Goal: Task Accomplishment & Management: Manage account settings

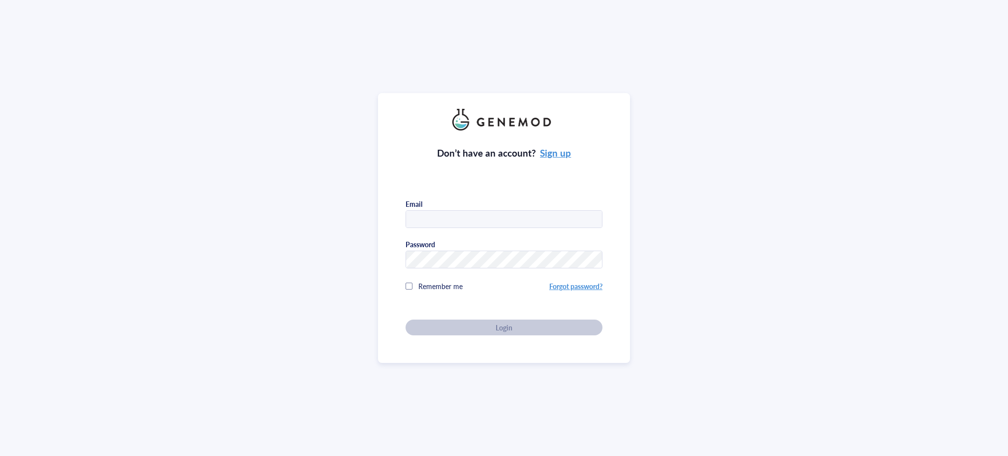
type input "[PERSON_NAME][EMAIL_ADDRESS][PERSON_NAME][DOMAIN_NAME]"
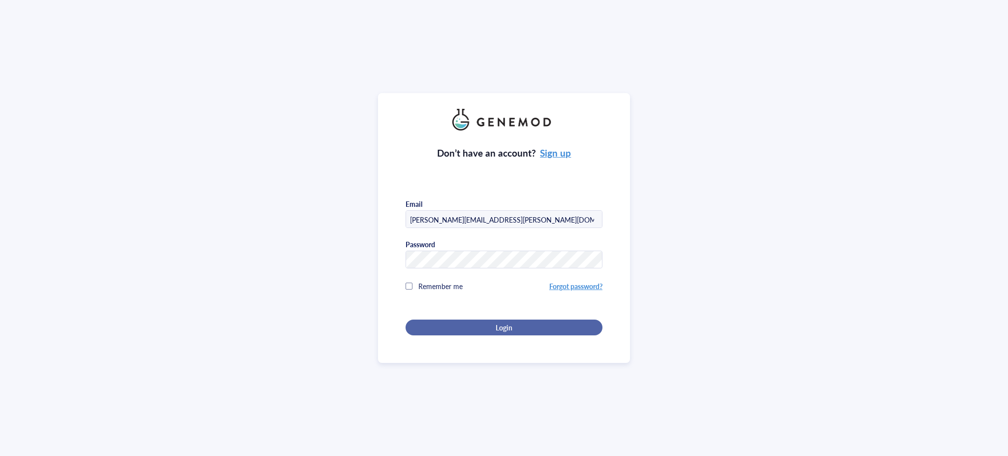
click at [523, 329] on div "Login" at bounding box center [503, 327] width 165 height 9
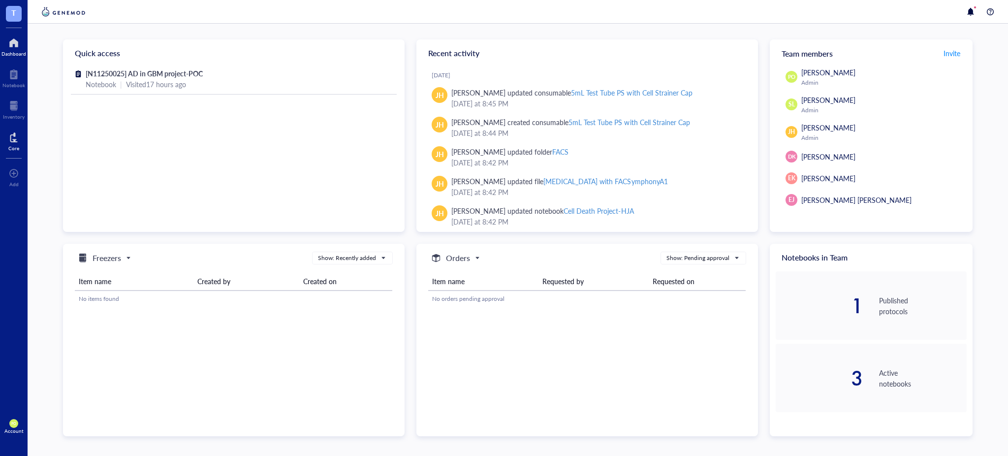
click at [6, 150] on div "Core" at bounding box center [14, 140] width 28 height 28
click at [6, 142] on div "Core" at bounding box center [14, 140] width 28 height 28
click at [17, 144] on div at bounding box center [13, 137] width 11 height 16
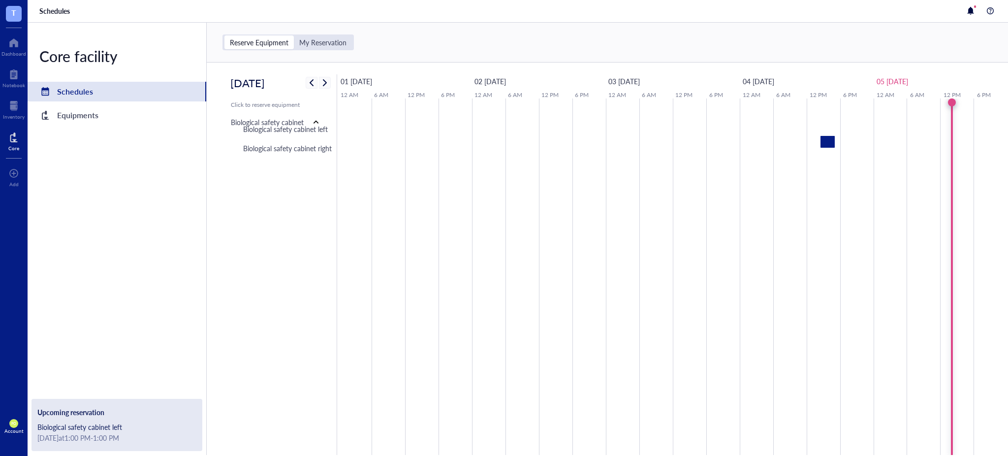
click at [115, 409] on div "Upcoming reservation" at bounding box center [116, 412] width 159 height 11
click at [111, 431] on div "Biological safety cabinet left" at bounding box center [116, 426] width 159 height 11
click at [108, 431] on div "Biological safety cabinet left" at bounding box center [116, 426] width 159 height 11
drag, startPoint x: 103, startPoint y: 428, endPoint x: 226, endPoint y: 98, distance: 351.9
click at [60, 211] on div "Core facility Schedules Equipments Upcoming reservation Biological safety cabin…" at bounding box center [117, 239] width 179 height 432
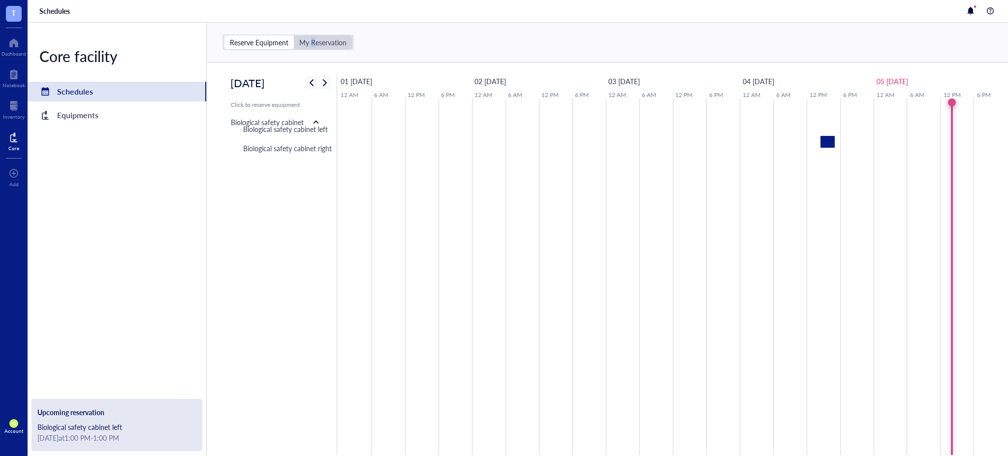
click at [313, 38] on div "My Reservation" at bounding box center [322, 42] width 47 height 9
click at [337, 38] on div "My Reservation" at bounding box center [322, 42] width 47 height 9
click at [294, 35] on input "My Reservation" at bounding box center [294, 35] width 0 height 0
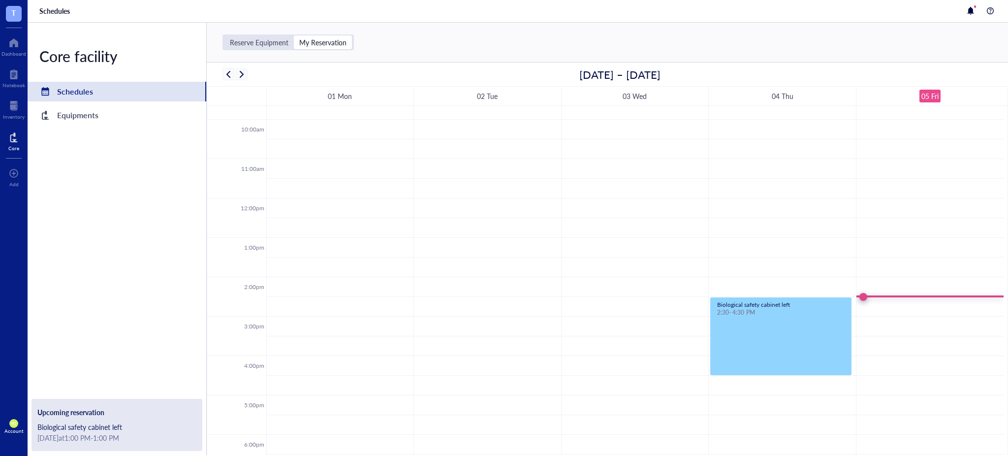
scroll to position [565, 0]
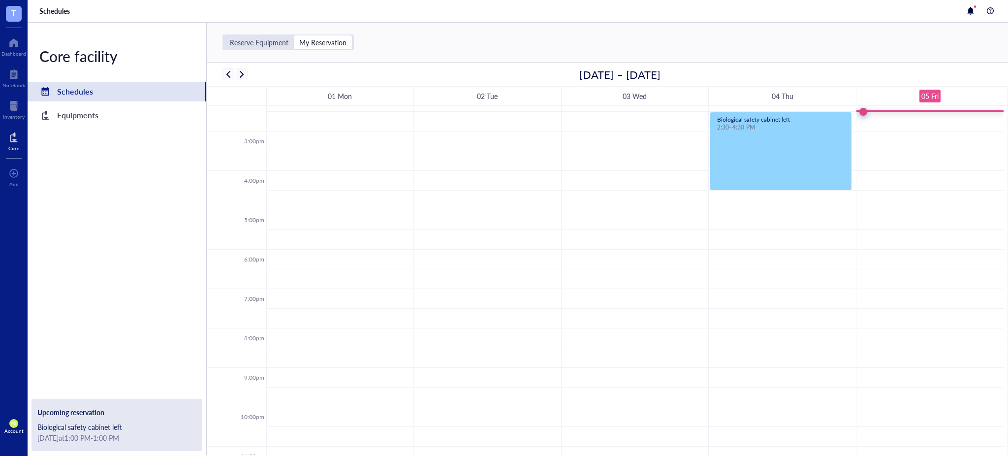
click at [118, 394] on div "Core facility Schedules Equipments Upcoming reservation Biological safety cabin…" at bounding box center [117, 239] width 179 height 432
click at [121, 431] on div "Biological safety cabinet left" at bounding box center [116, 426] width 159 height 11
click at [140, 440] on div "[DATE] at 1:00 PM - 1:00 PM" at bounding box center [116, 437] width 159 height 11
drag, startPoint x: 146, startPoint y: 440, endPoint x: 55, endPoint y: 425, distance: 91.8
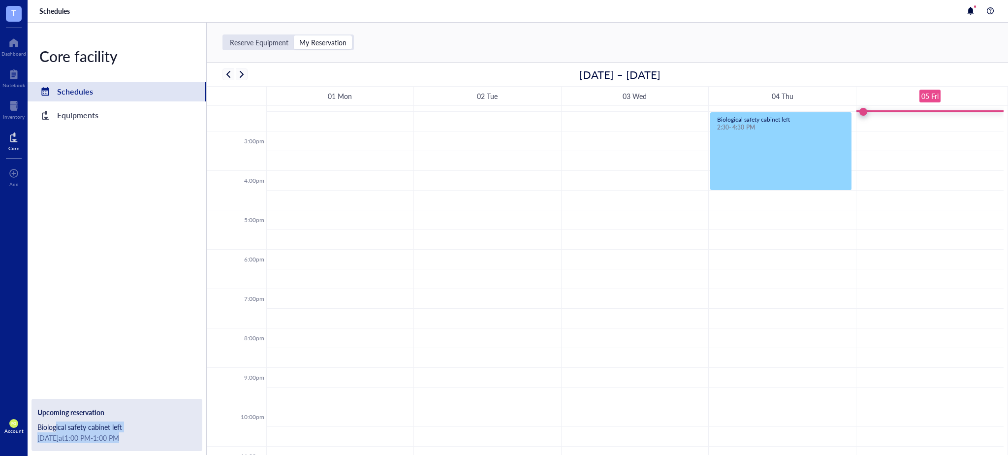
click at [55, 425] on div "Upcoming reservation Biological safety cabinet left [DATE] at 1:00 PM - 1:00 PM" at bounding box center [116, 425] width 171 height 52
click at [161, 443] on div "Upcoming reservation Biological safety cabinet left [DATE] at 1:00 PM - 1:00 PM" at bounding box center [116, 425] width 171 height 52
click at [102, 121] on div "Equipments" at bounding box center [117, 115] width 179 height 20
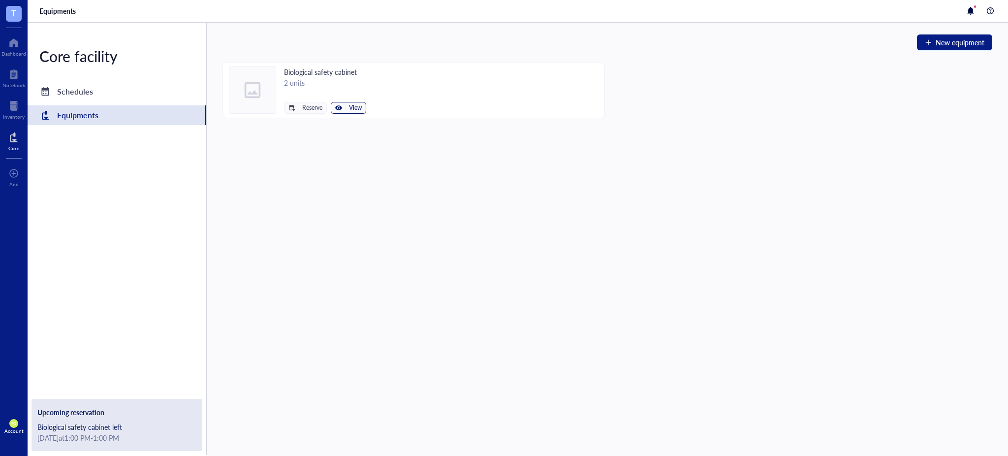
click at [353, 107] on span "View" at bounding box center [355, 107] width 13 height 7
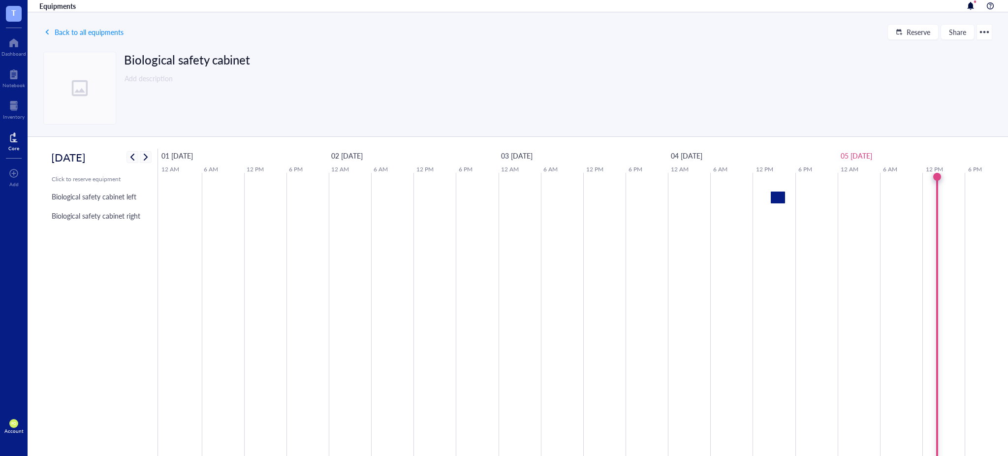
click at [981, 31] on div at bounding box center [984, 32] width 16 height 16
click at [967, 54] on div "Edit" at bounding box center [957, 51] width 56 height 14
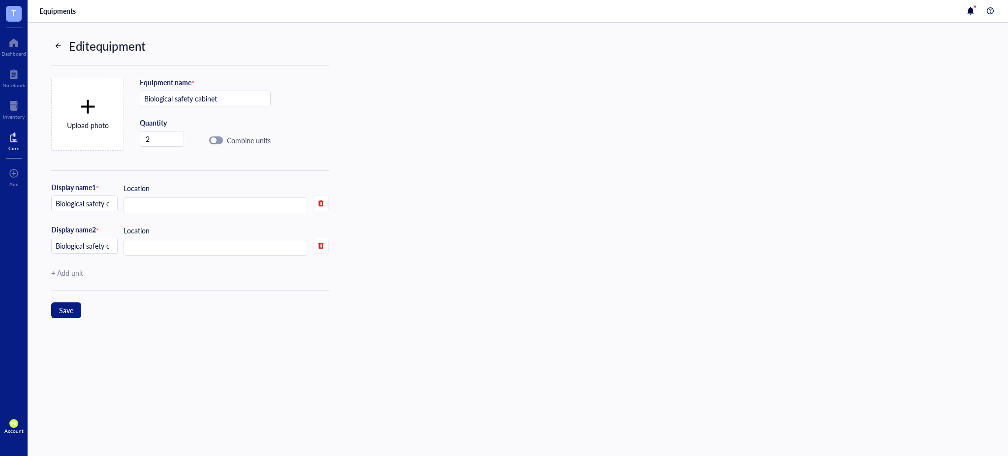
click at [58, 47] on div at bounding box center [58, 45] width 7 height 7
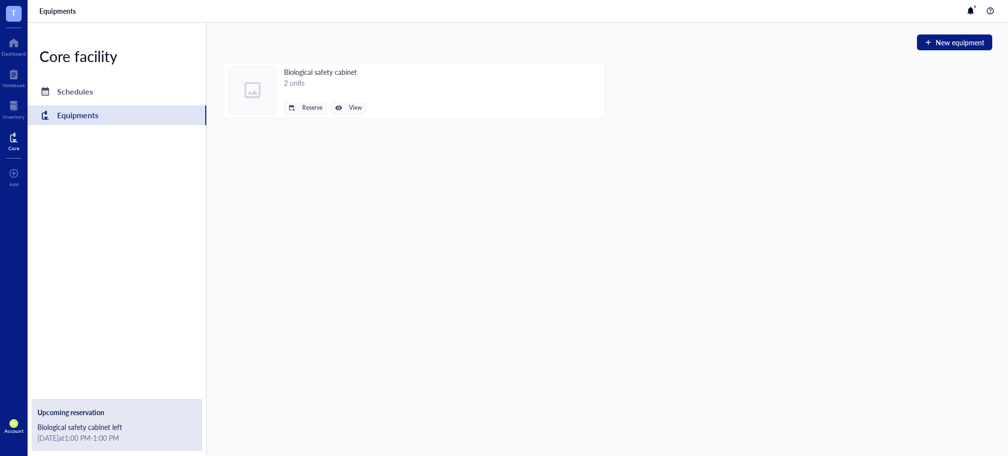
click at [102, 410] on div "Upcoming reservation" at bounding box center [116, 412] width 159 height 11
click at [87, 98] on div "Schedules" at bounding box center [117, 92] width 179 height 20
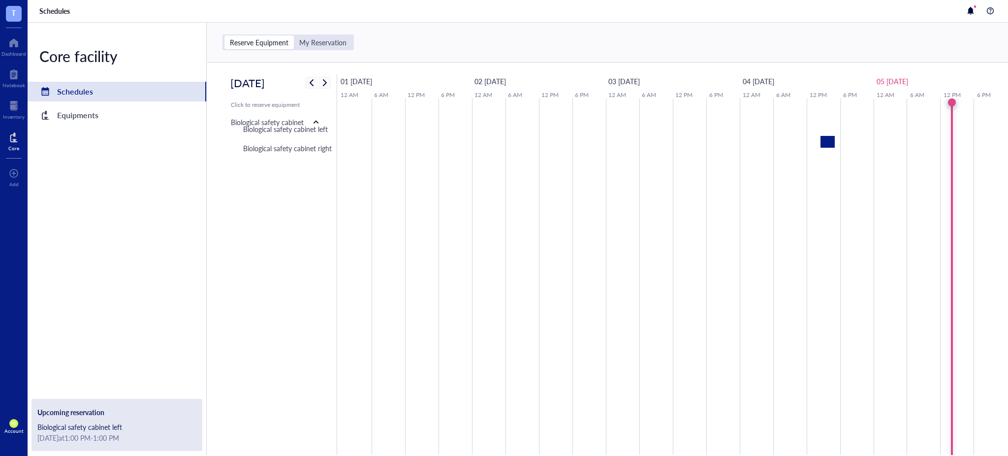
click at [98, 437] on div "[DATE] at 1:00 PM - 1:00 PM" at bounding box center [116, 437] width 159 height 11
click at [98, 438] on div "[DATE] at 1:00 PM - 1:00 PM" at bounding box center [116, 437] width 159 height 11
click at [154, 252] on div "Core facility Schedules Equipments Upcoming reservation Biological safety cabin…" at bounding box center [117, 239] width 179 height 432
